Goal: Communication & Community: Answer question/provide support

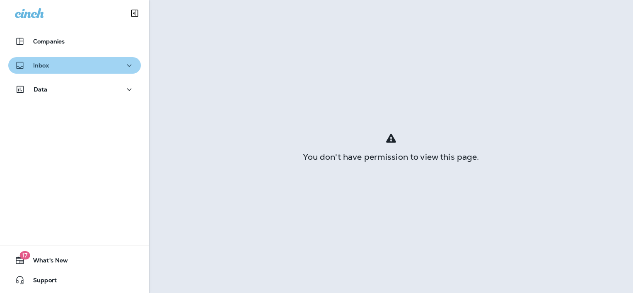
click at [124, 67] on icon "button" at bounding box center [129, 65] width 10 height 10
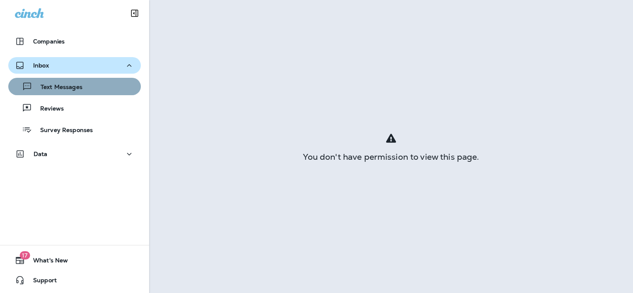
click at [94, 88] on div "Text Messages" at bounding box center [75, 86] width 126 height 12
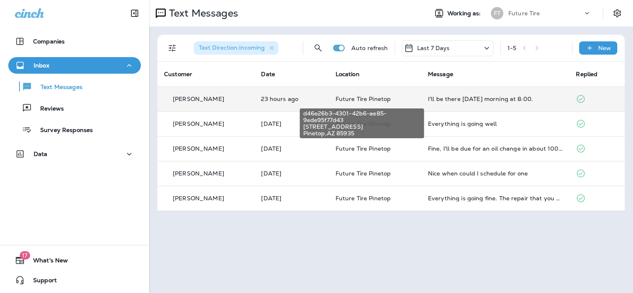
click at [357, 96] on span "Future Tire Pinetop" at bounding box center [364, 98] width 56 height 7
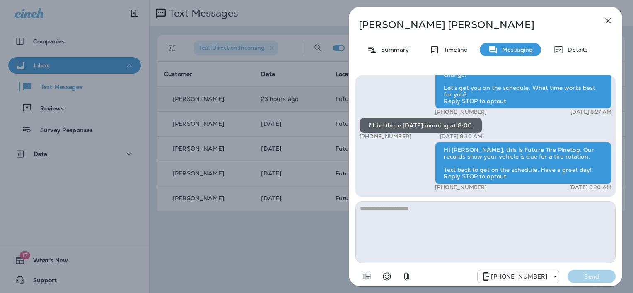
click at [265, 243] on div "[PERSON_NAME] Summary Timeline Messaging Details Hi [PERSON_NAME], this is Futu…" at bounding box center [316, 146] width 633 height 293
